Goal: Task Accomplishment & Management: Complete application form

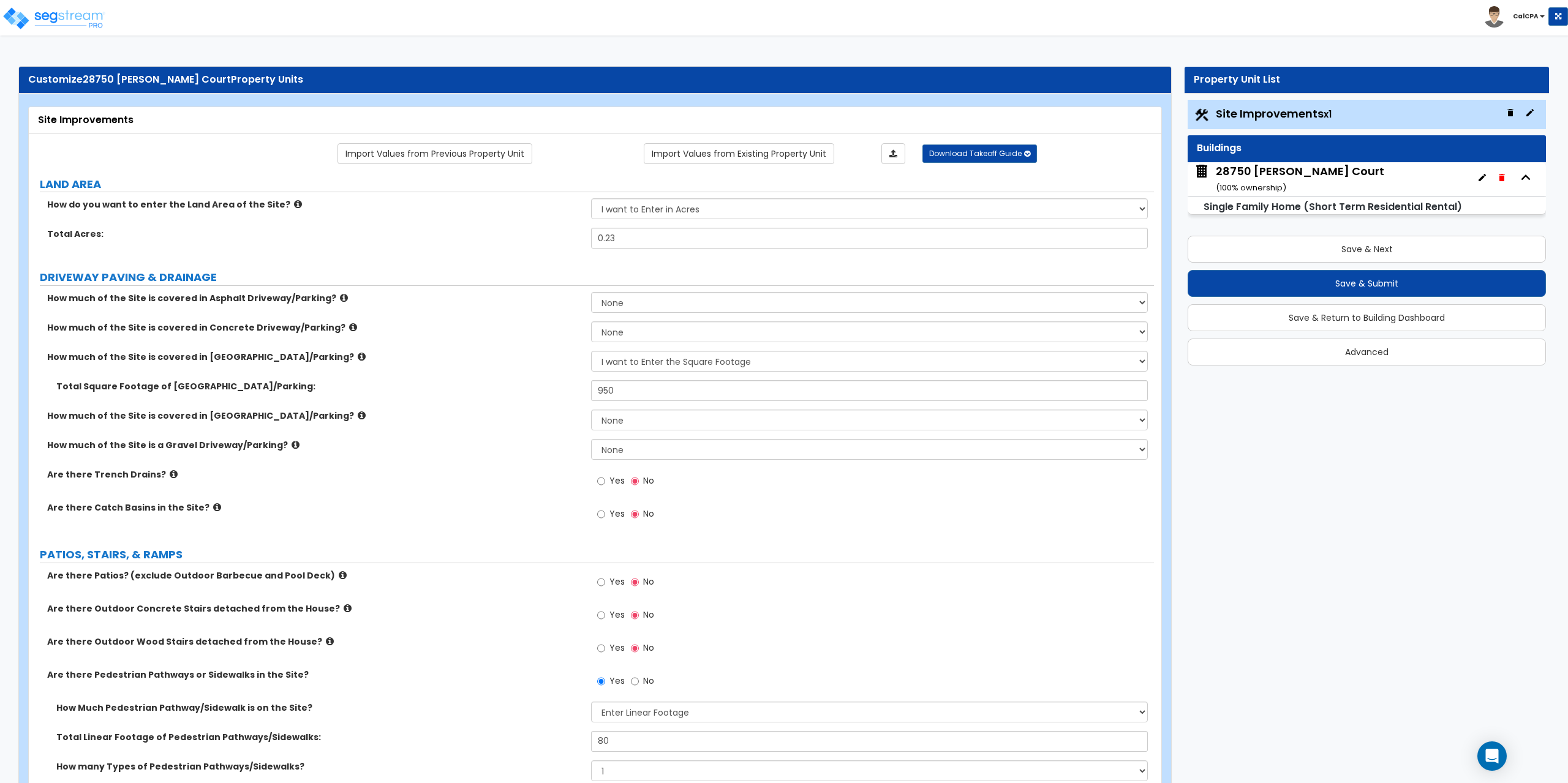
select select "2"
select select "1"
select select "3"
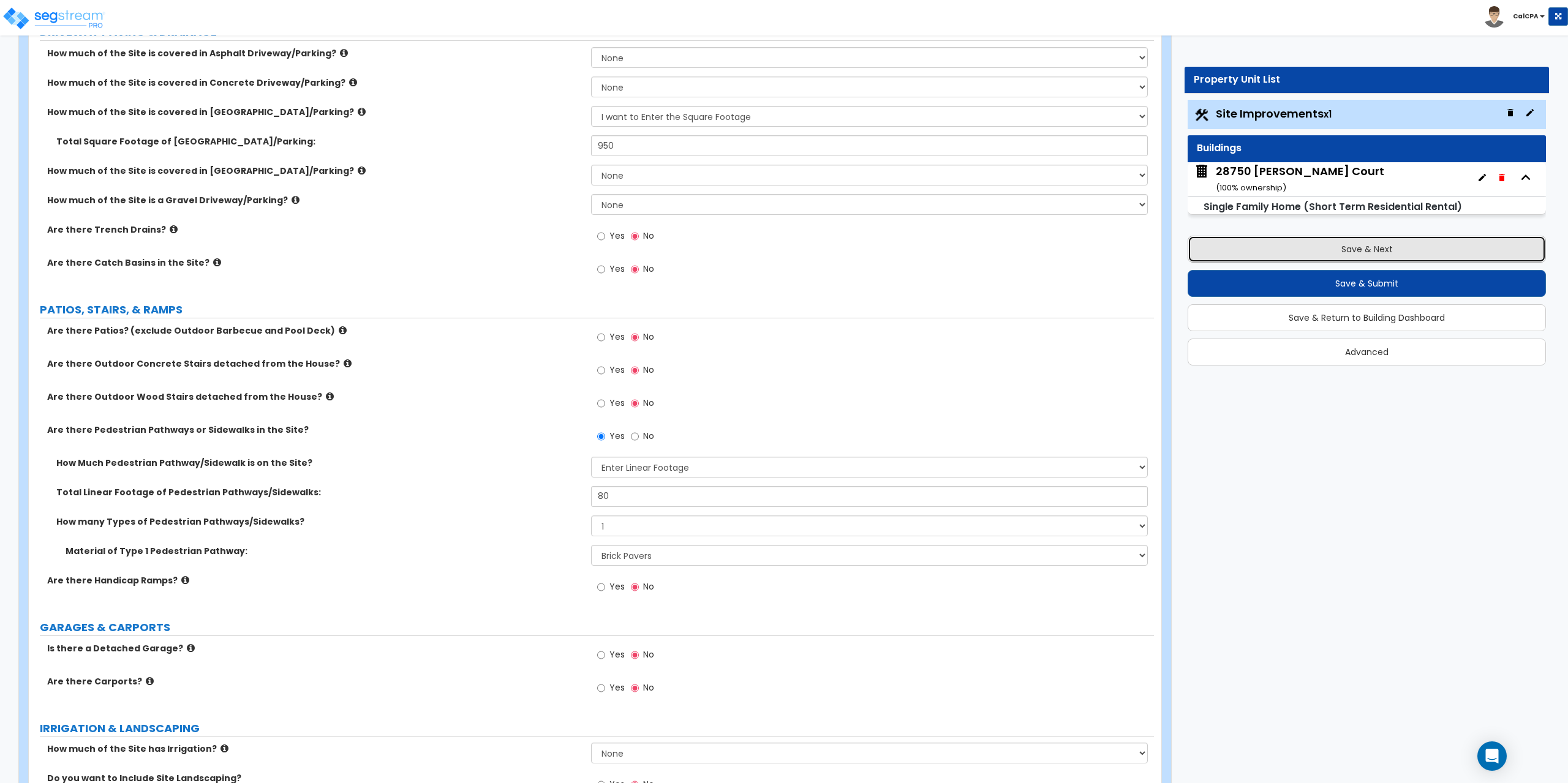
click at [1307, 243] on button "Save & Next" at bounding box center [1367, 249] width 358 height 27
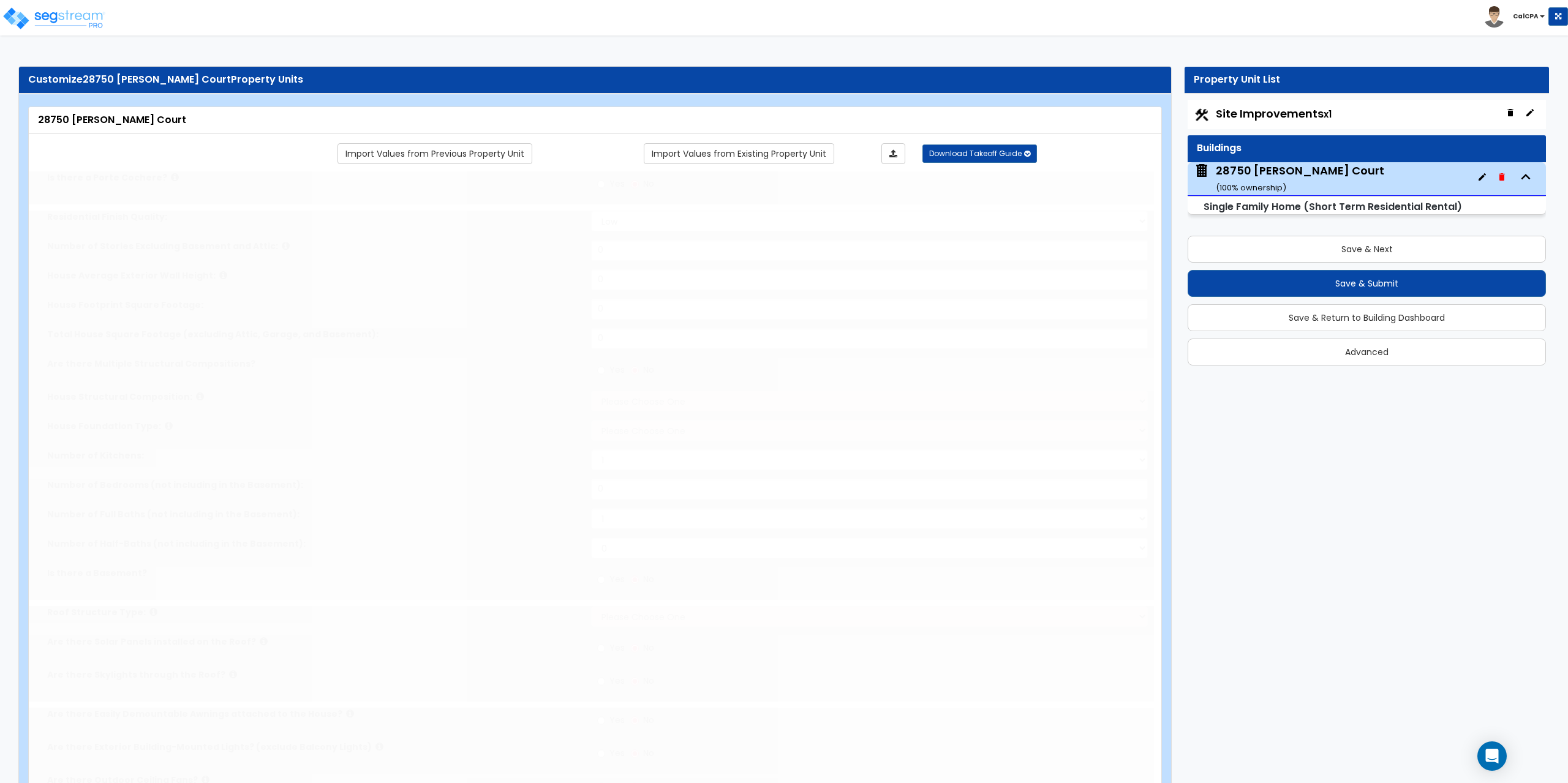
type input "1"
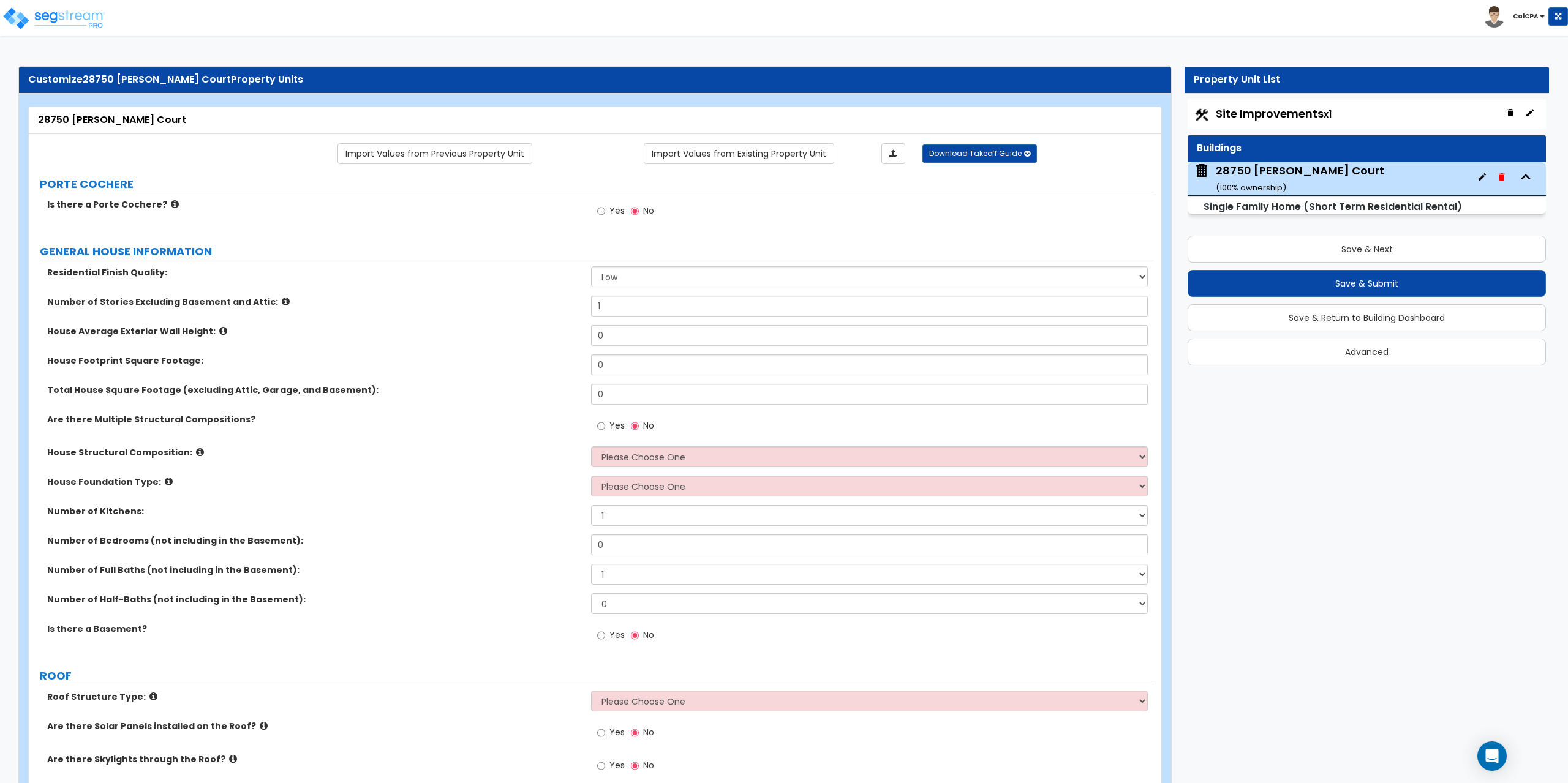
click at [1276, 110] on span "Site Improvements x1" at bounding box center [1274, 113] width 116 height 15
select select "2"
select select "1"
select select "3"
